Goal: Use online tool/utility: Use online tool/utility

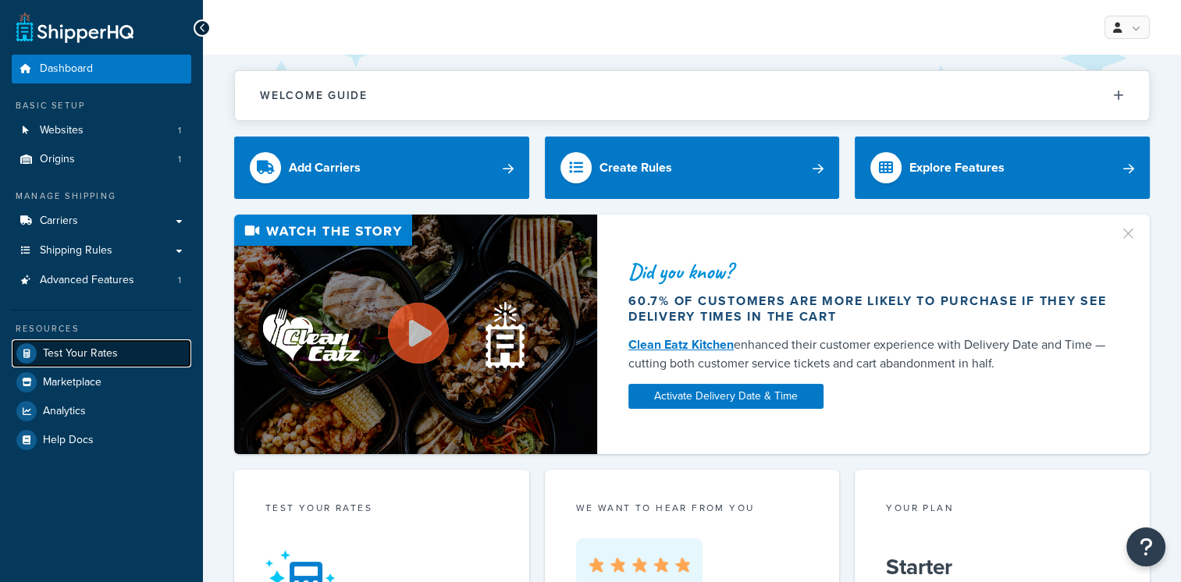
click at [114, 360] on span "Test Your Rates" at bounding box center [80, 353] width 75 height 13
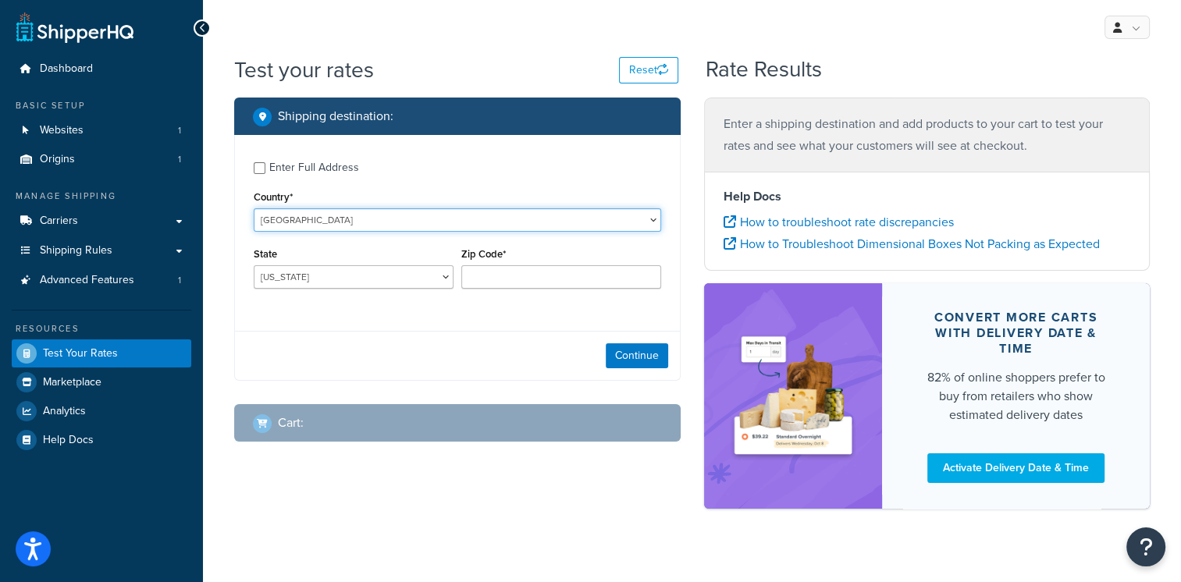
click at [651, 220] on select "[GEOGRAPHIC_DATA] [GEOGRAPHIC_DATA] [GEOGRAPHIC_DATA] [GEOGRAPHIC_DATA] [GEOGRA…" at bounding box center [457, 219] width 407 height 23
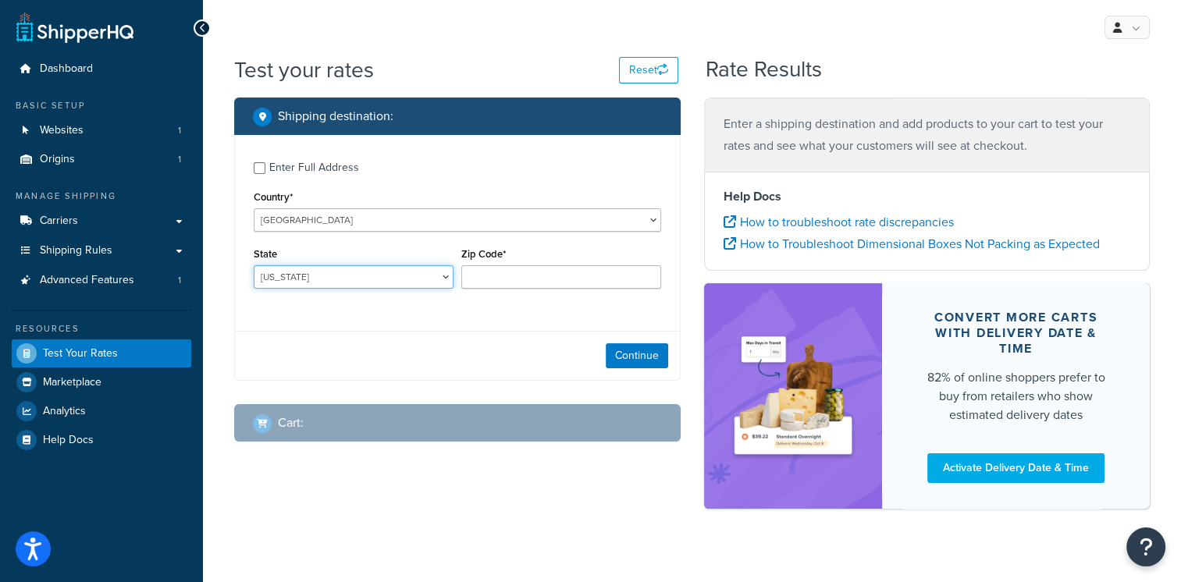
click at [382, 287] on select "[US_STATE] [US_STATE] [US_STATE] [US_STATE] [US_STATE] Armed Forces Americas Ar…" at bounding box center [354, 276] width 200 height 23
click at [546, 166] on label "Enter Full Address" at bounding box center [465, 166] width 392 height 25
click at [265, 166] on input "Enter Full Address" at bounding box center [260, 168] width 12 height 12
checkbox input "true"
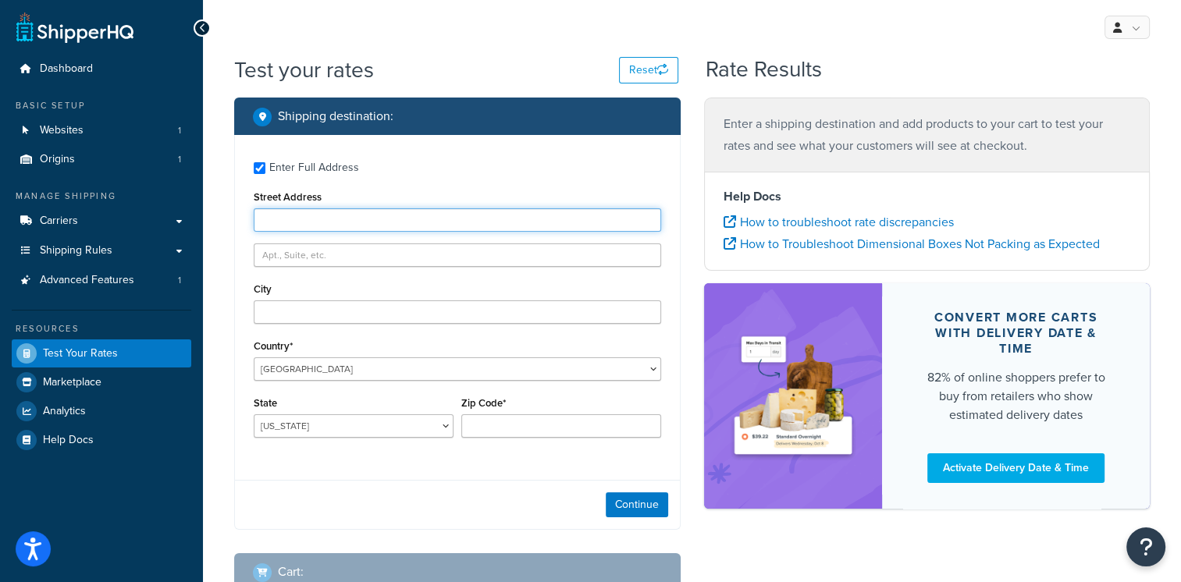
click at [560, 226] on input "Street Address" at bounding box center [457, 219] width 407 height 23
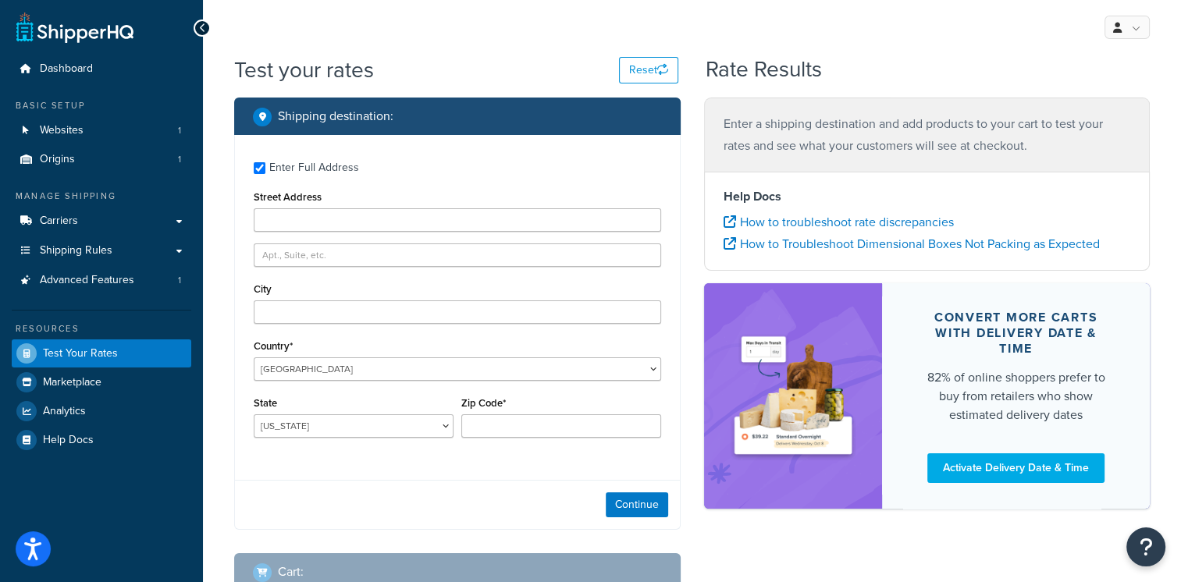
click at [636, 386] on div "Enter Full Address Street Address City Country* [GEOGRAPHIC_DATA] [GEOGRAPHIC_D…" at bounding box center [457, 301] width 445 height 333
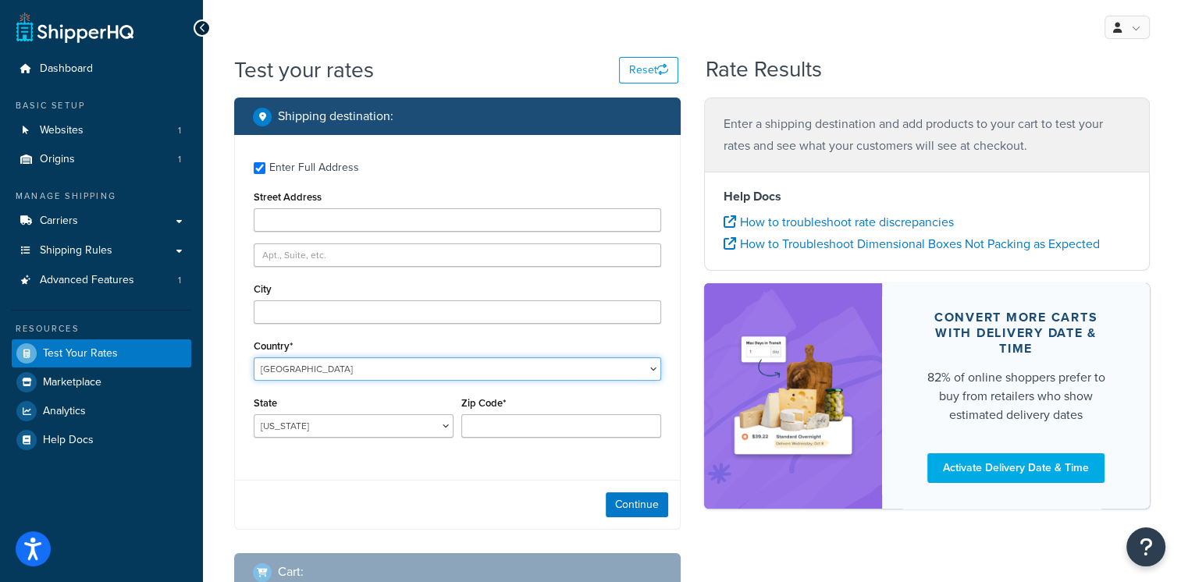
click at [641, 380] on select "[GEOGRAPHIC_DATA] [GEOGRAPHIC_DATA] [GEOGRAPHIC_DATA] [GEOGRAPHIC_DATA] [GEOGRA…" at bounding box center [457, 368] width 407 height 23
select select "HK"
click at [254, 357] on select "[GEOGRAPHIC_DATA] [GEOGRAPHIC_DATA] [GEOGRAPHIC_DATA] [GEOGRAPHIC_DATA] [GEOGRA…" at bounding box center [457, 368] width 407 height 23
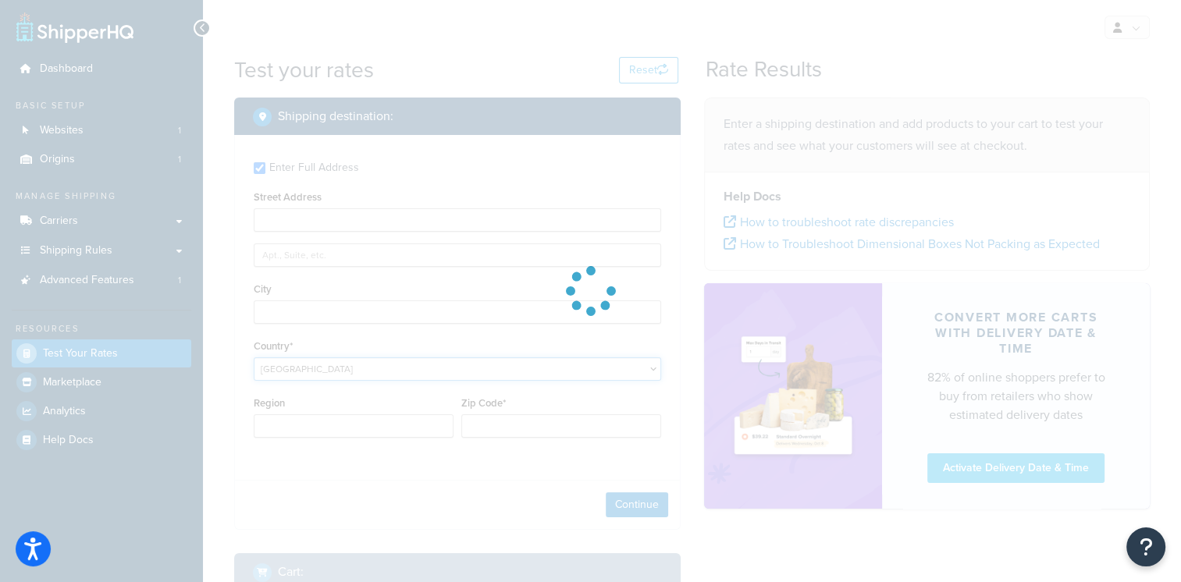
type input "AL"
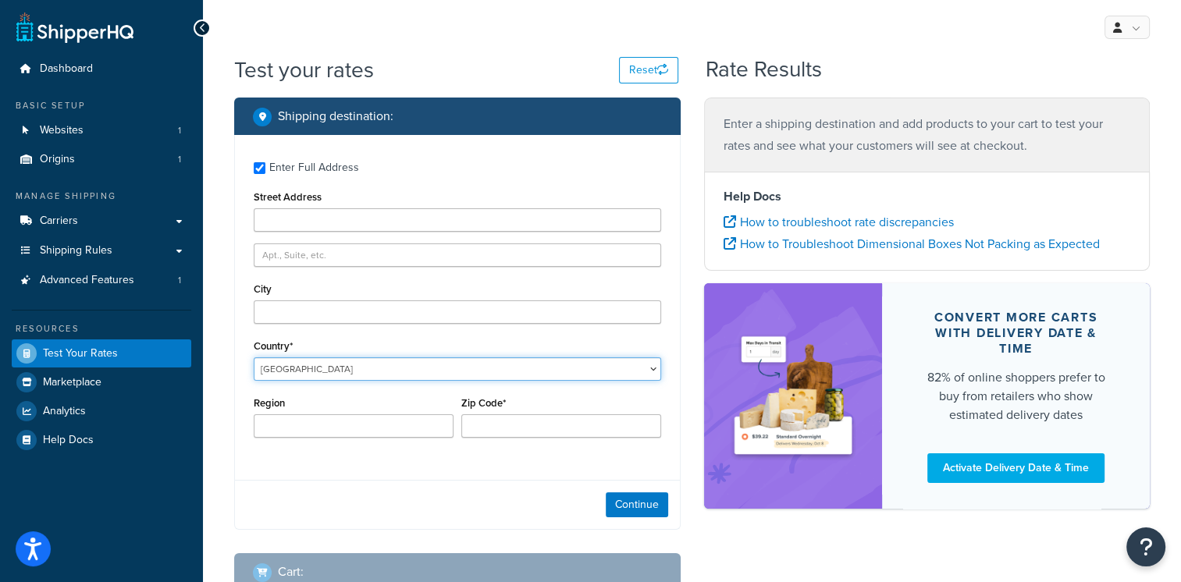
click at [649, 374] on select "[GEOGRAPHIC_DATA] [GEOGRAPHIC_DATA] [GEOGRAPHIC_DATA] [GEOGRAPHIC_DATA] [GEOGRA…" at bounding box center [457, 368] width 407 height 23
select select "HU"
click at [254, 357] on select "[GEOGRAPHIC_DATA] [GEOGRAPHIC_DATA] [GEOGRAPHIC_DATA] [GEOGRAPHIC_DATA] [GEOGRA…" at bounding box center [457, 368] width 407 height 23
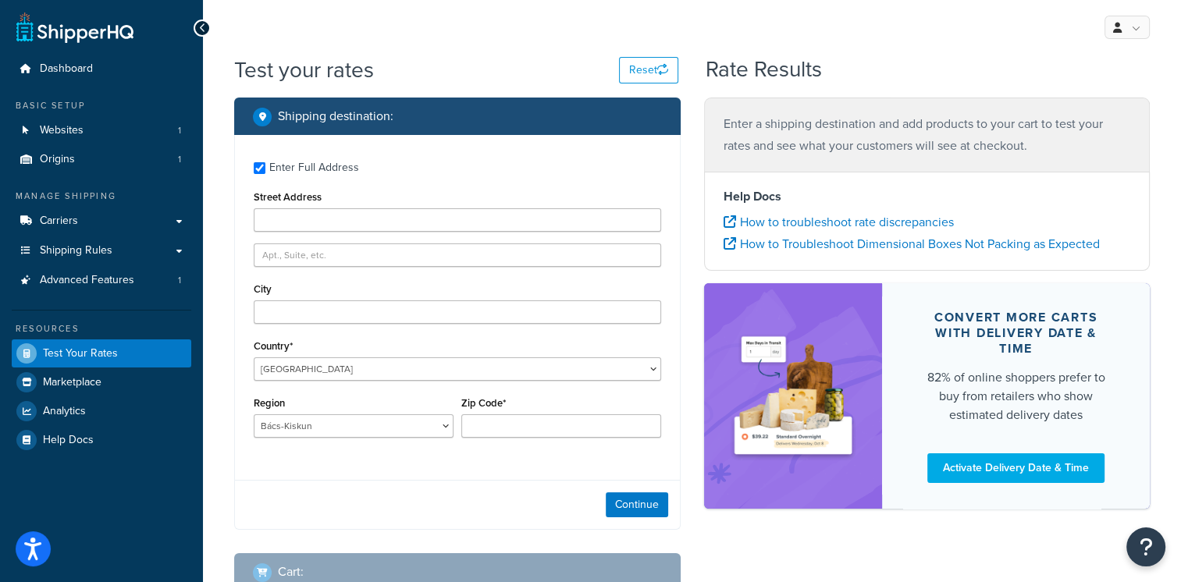
click at [253, 164] on div "Enter Full Address Street Address City Country* [GEOGRAPHIC_DATA] [GEOGRAPHIC_D…" at bounding box center [457, 301] width 445 height 333
click at [256, 171] on input "Enter Full Address" at bounding box center [260, 168] width 12 height 12
checkbox input "false"
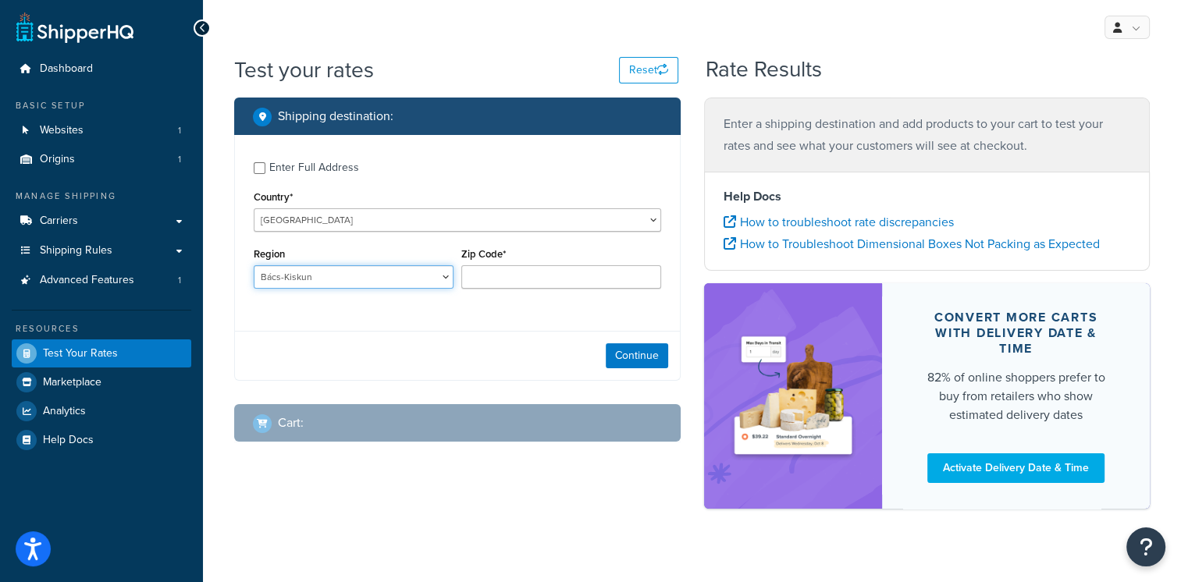
click at [441, 274] on select "Bács-Kiskun Baranya Békés [GEOGRAPHIC_DATA] [GEOGRAPHIC_DATA]-Zemplén [GEOGRAPH…" at bounding box center [354, 276] width 200 height 23
click at [435, 284] on select "Bács-Kiskun Baranya Békés [GEOGRAPHIC_DATA] [GEOGRAPHIC_DATA]-Zemplén [GEOGRAPH…" at bounding box center [354, 276] width 200 height 23
click at [446, 284] on select "Bács-Kiskun Baranya Békés [GEOGRAPHIC_DATA] [GEOGRAPHIC_DATA]-Zemplén [GEOGRAPH…" at bounding box center [354, 276] width 200 height 23
click at [435, 276] on select "Bács-Kiskun Baranya Békés [GEOGRAPHIC_DATA] [GEOGRAPHIC_DATA]-Zemplén [GEOGRAPH…" at bounding box center [354, 276] width 200 height 23
select select "SO"
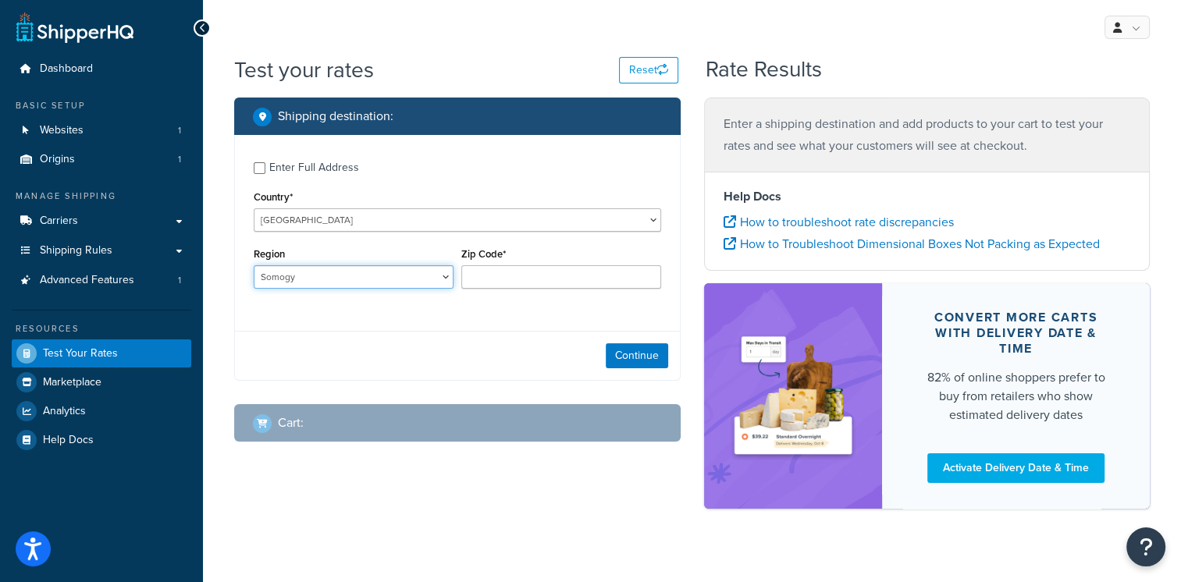
click at [254, 265] on select "Bács-Kiskun Baranya Békés [GEOGRAPHIC_DATA] [GEOGRAPHIC_DATA]-Zemplén [GEOGRAPH…" at bounding box center [354, 276] width 200 height 23
click at [496, 270] on input "Zip Code*" at bounding box center [561, 276] width 200 height 23
paste input "7586"
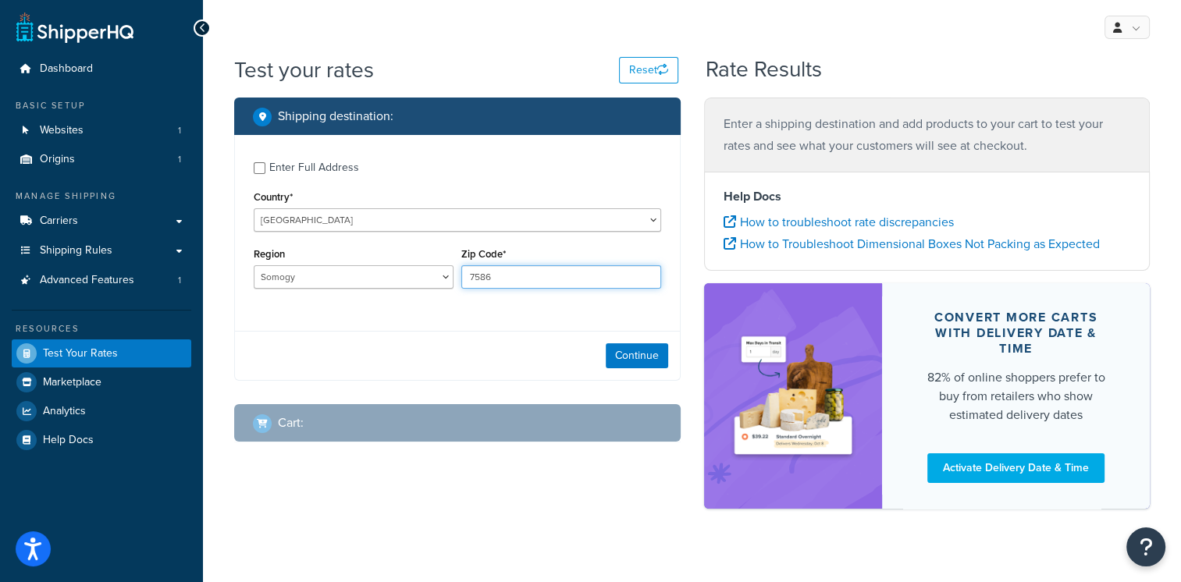
type input "7586"
click at [635, 364] on button "Continue" at bounding box center [637, 355] width 62 height 25
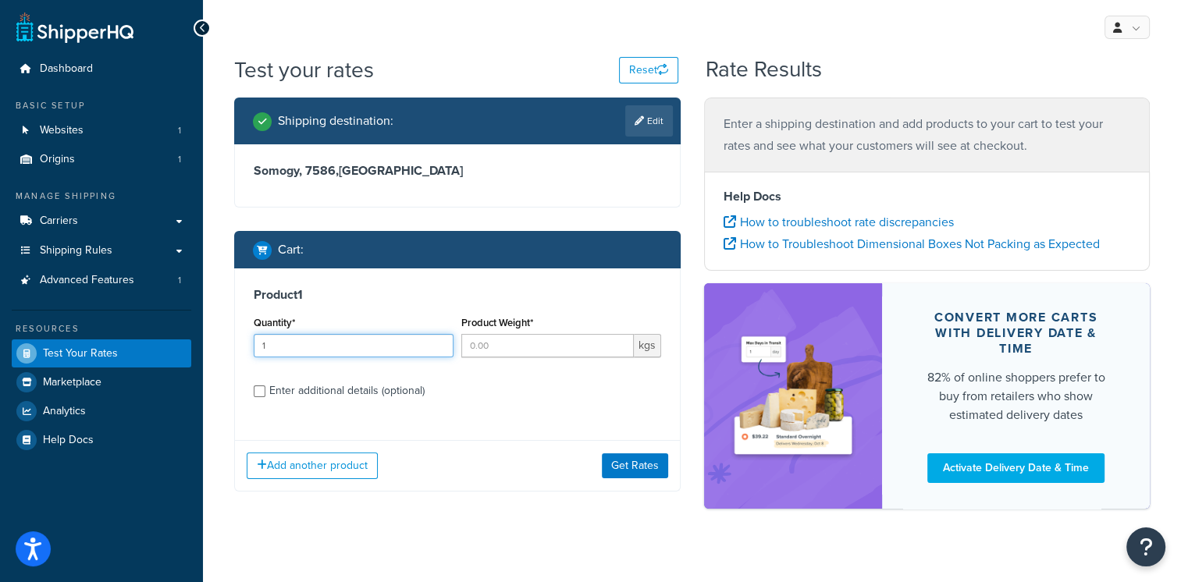
type input "1"
click at [439, 343] on input "1" at bounding box center [354, 345] width 200 height 23
click at [492, 350] on input "Product Weight*" at bounding box center [547, 345] width 172 height 23
type input "0.55"
click at [640, 458] on button "Get Rates" at bounding box center [635, 465] width 66 height 25
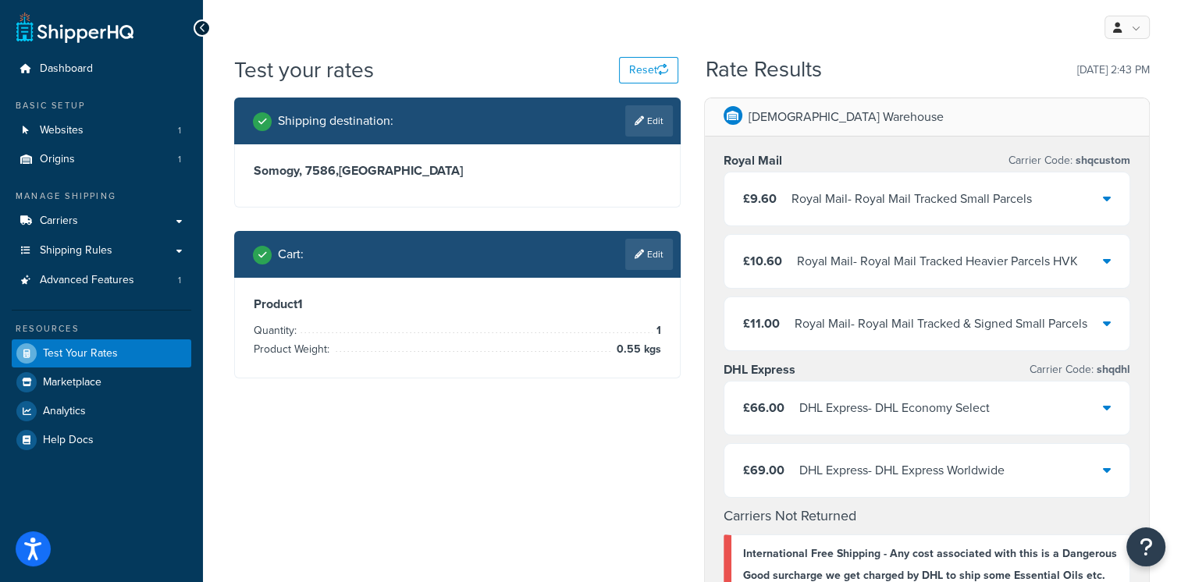
click at [1103, 198] on icon at bounding box center [1107, 198] width 8 height 12
